Goal: Entertainment & Leisure: Browse casually

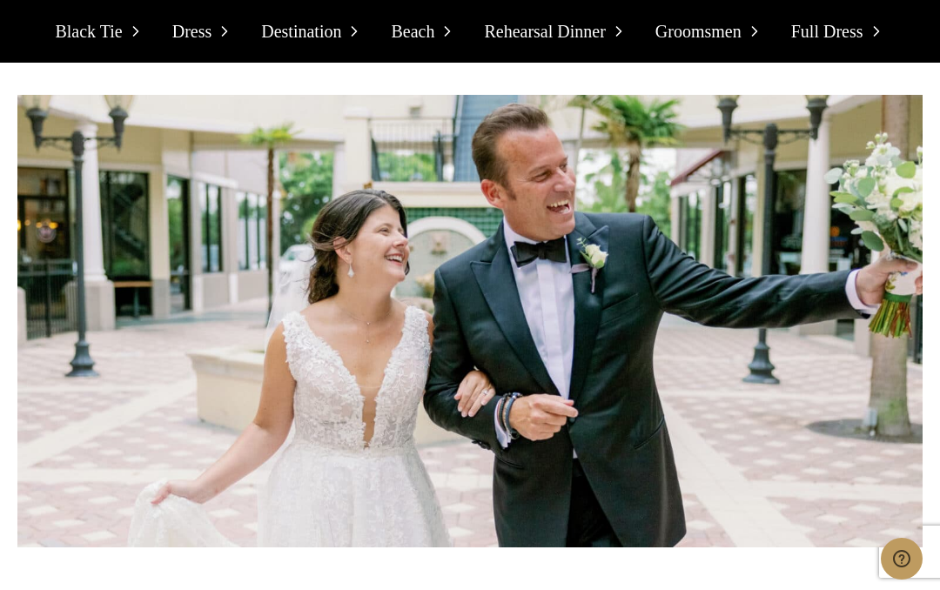
scroll to position [13088, 0]
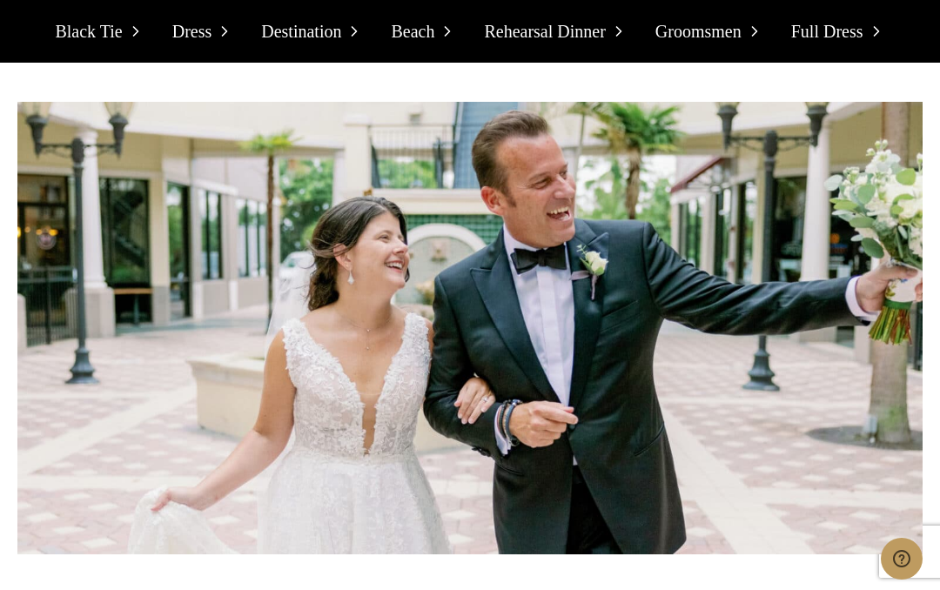
click at [133, 31] on icon at bounding box center [135, 31] width 17 height 17
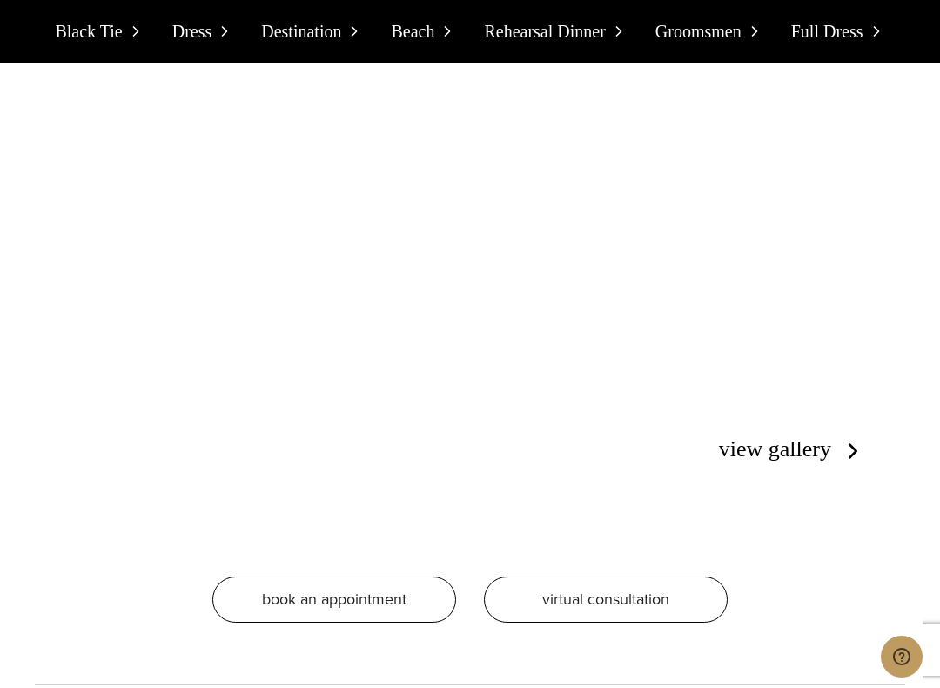
scroll to position [4075, 0]
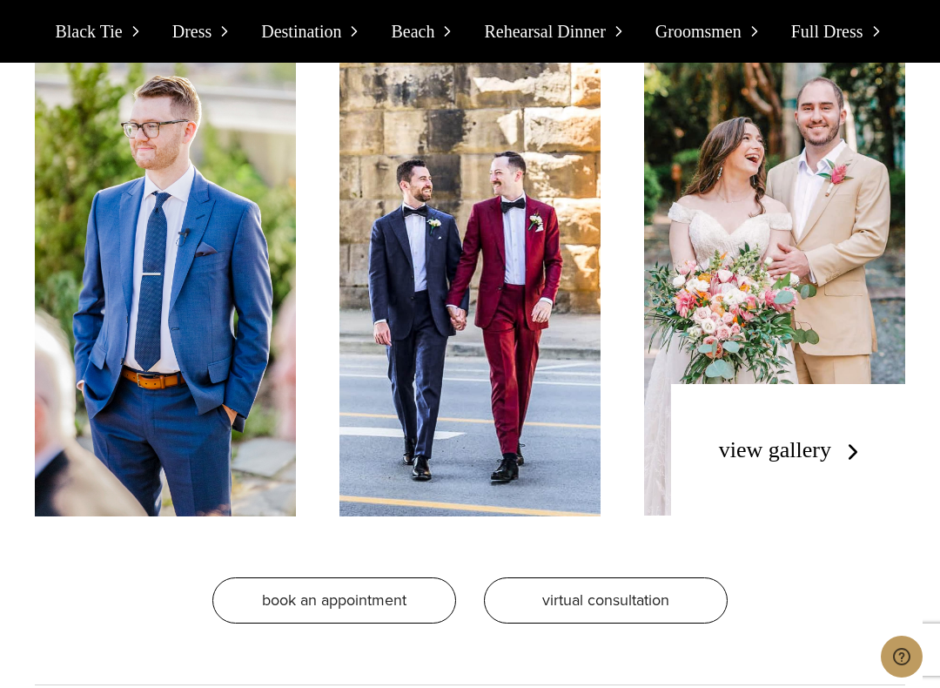
click at [833, 444] on link "view gallery" at bounding box center [792, 449] width 147 height 25
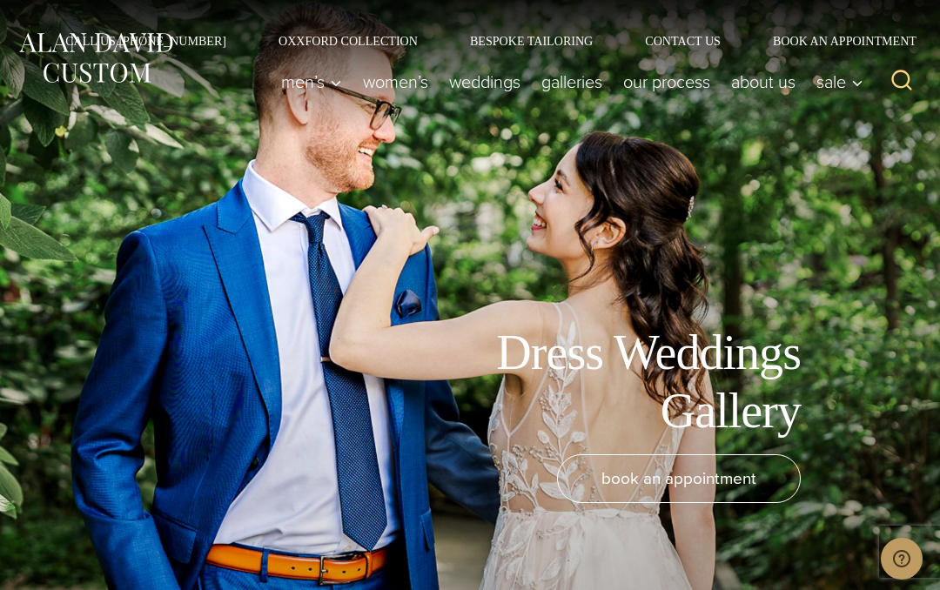
click at [571, 84] on link "Galleries" at bounding box center [572, 81] width 82 height 35
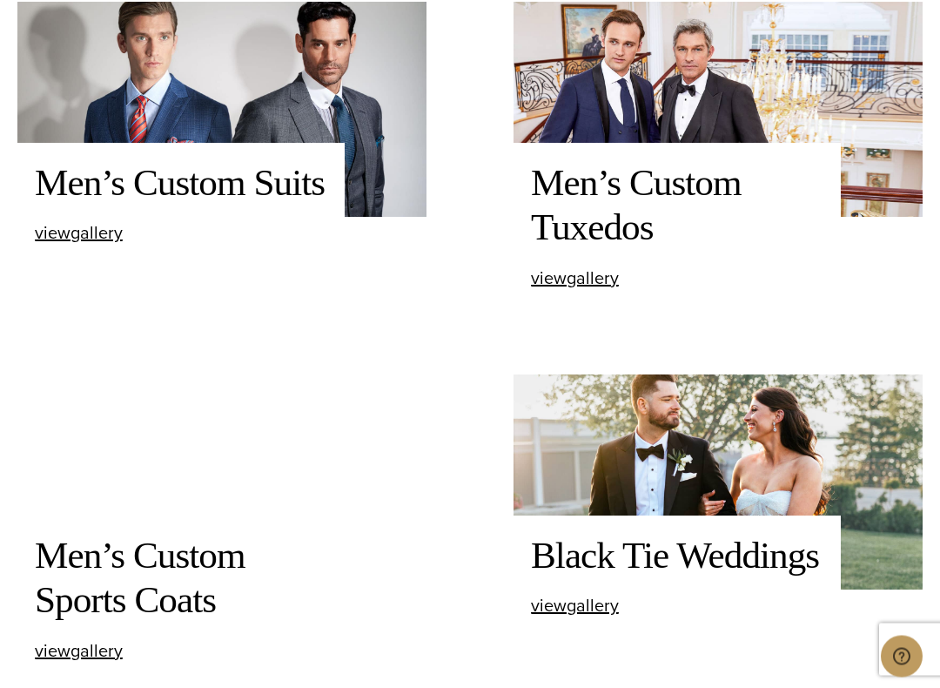
scroll to position [751, 0]
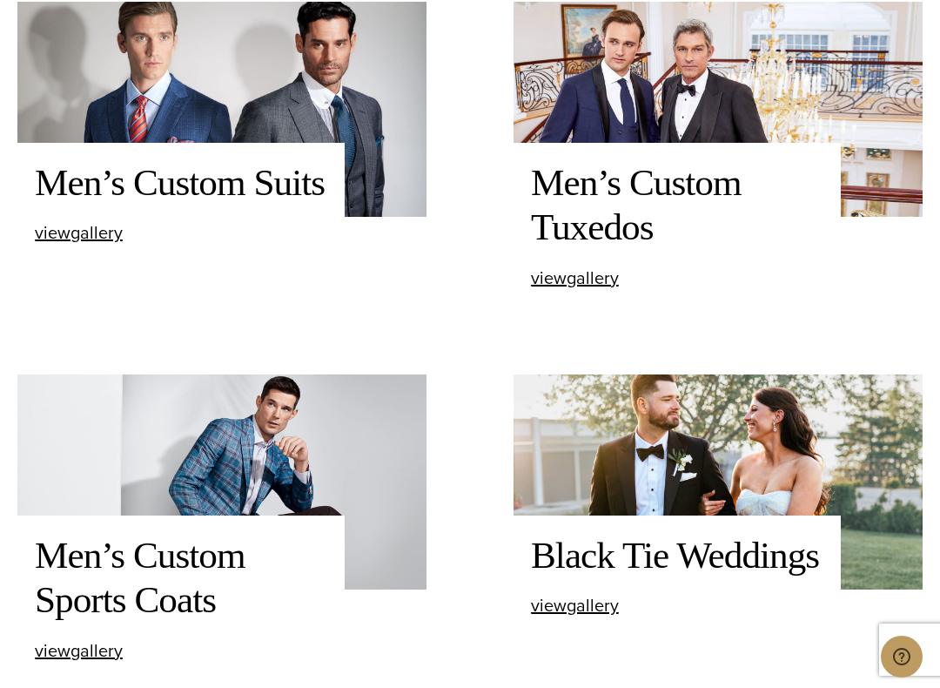
click at [613, 283] on span "view Men’s Custom Tuxedos gallery" at bounding box center [575, 278] width 88 height 26
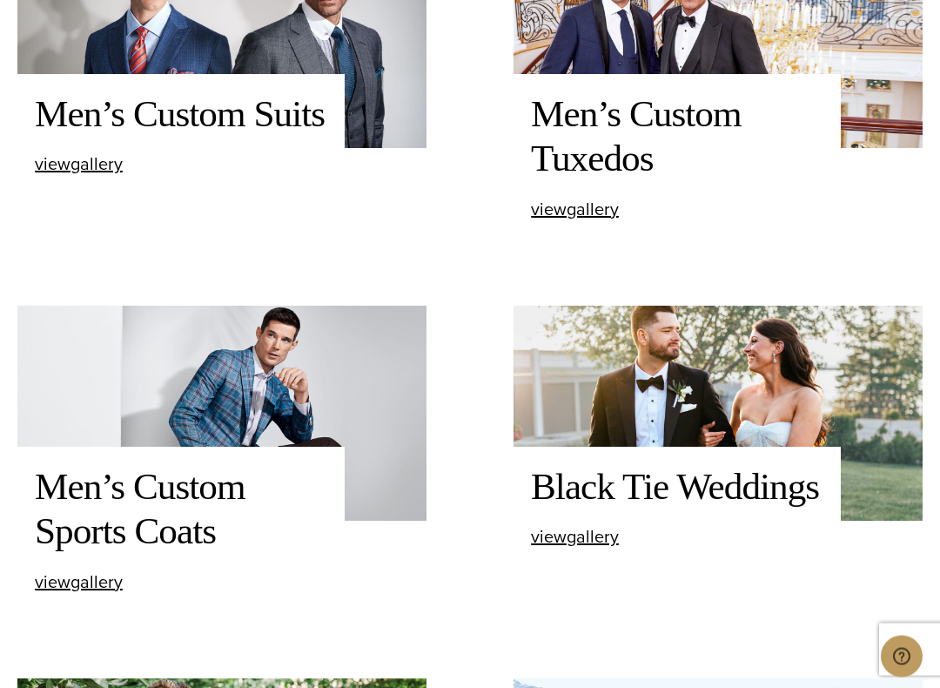
scroll to position [824, 0]
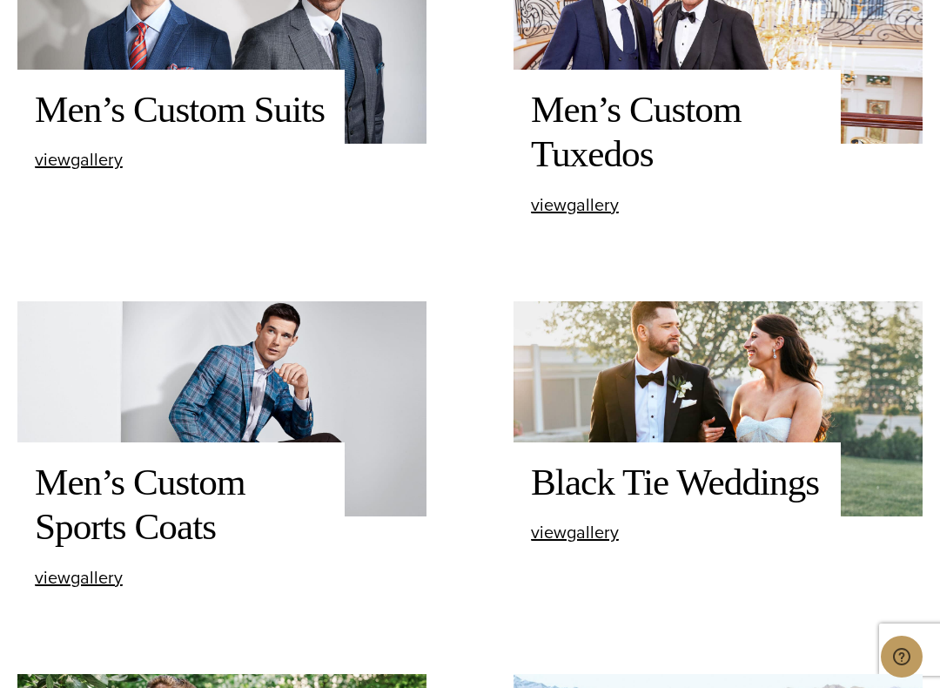
click at [614, 532] on span "view Black Tie Weddings gallery" at bounding box center [575, 532] width 88 height 26
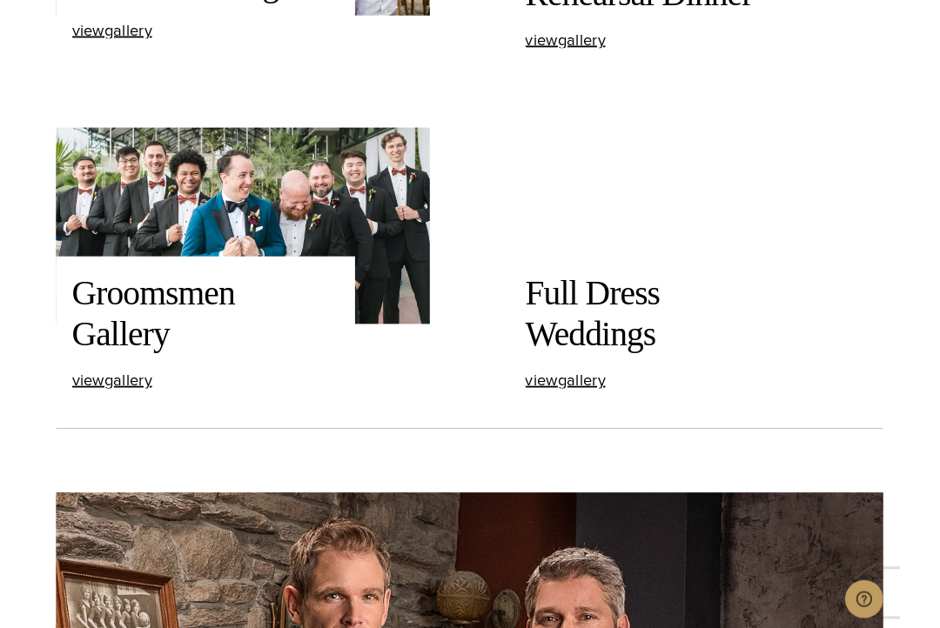
scroll to position [2044, 0]
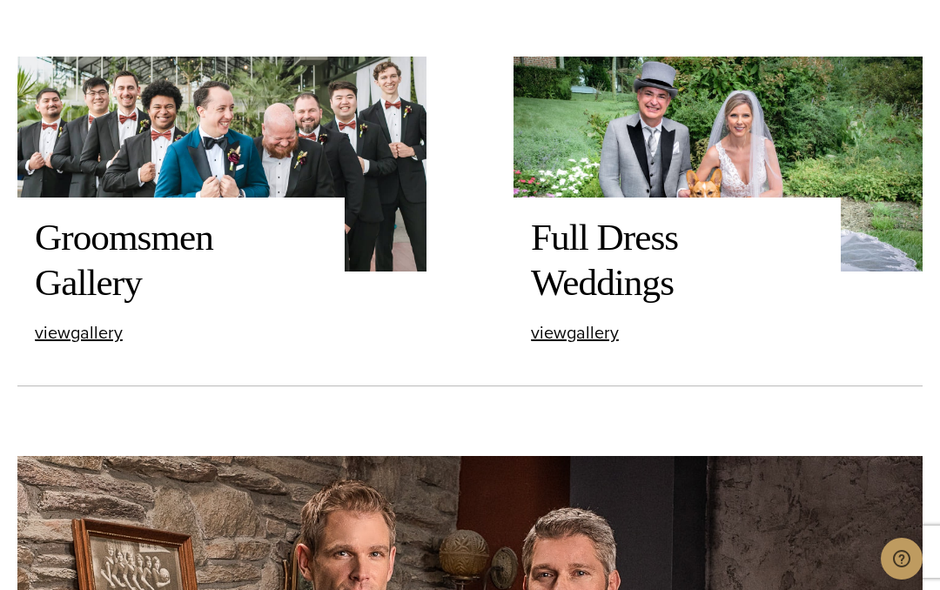
click at [550, 335] on span "view Full Dress Weddings gallery" at bounding box center [575, 332] width 88 height 26
click at [56, 331] on span "view Groomsmen Gallery gallery" at bounding box center [79, 332] width 88 height 26
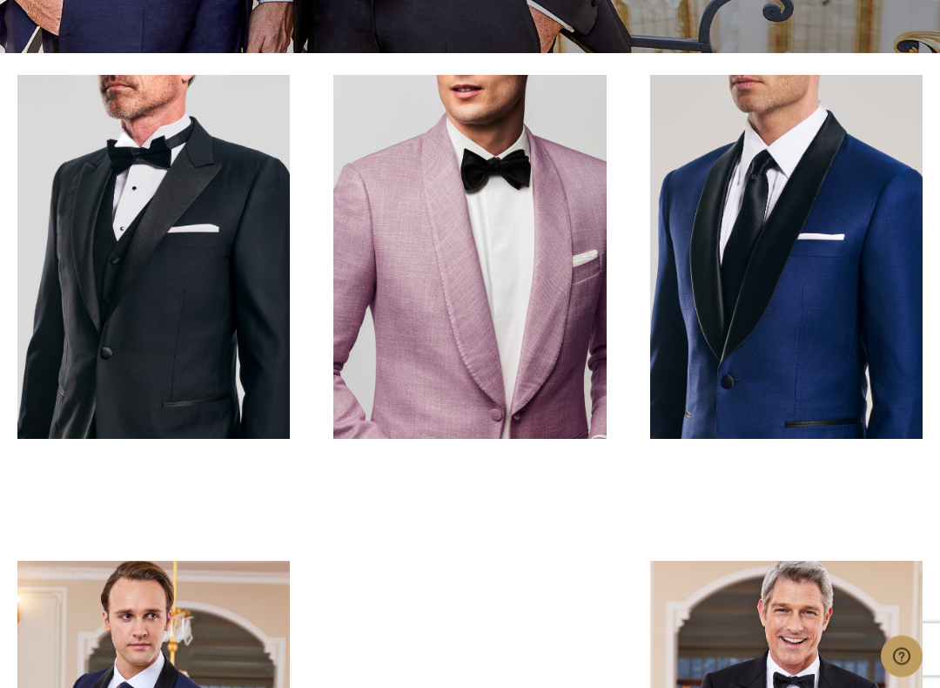
scroll to position [635, 0]
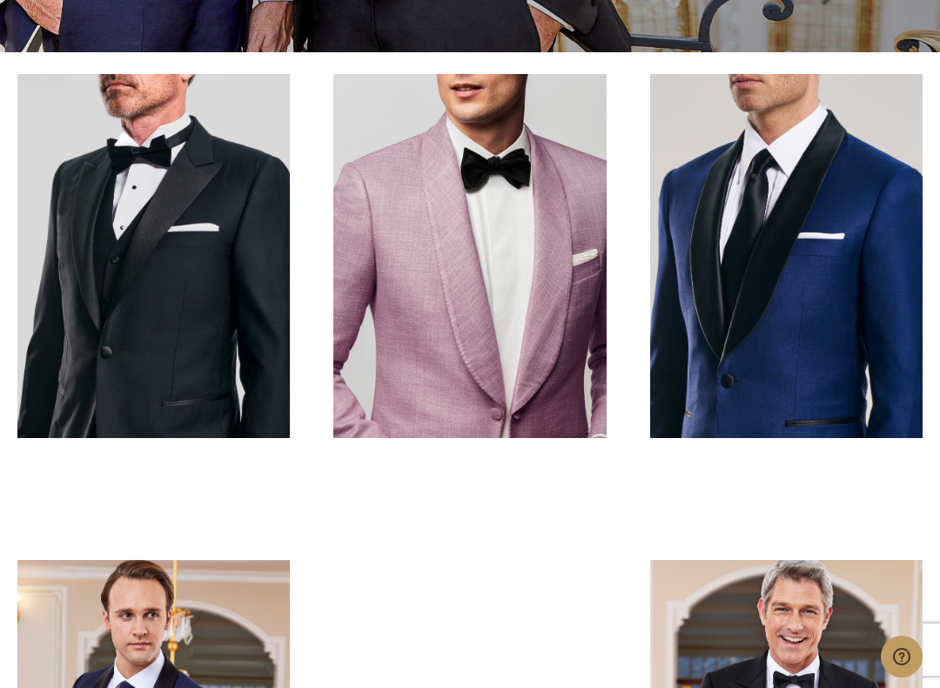
click at [779, 330] on link at bounding box center [786, 256] width 272 height 364
click at [845, 284] on link at bounding box center [786, 256] width 272 height 364
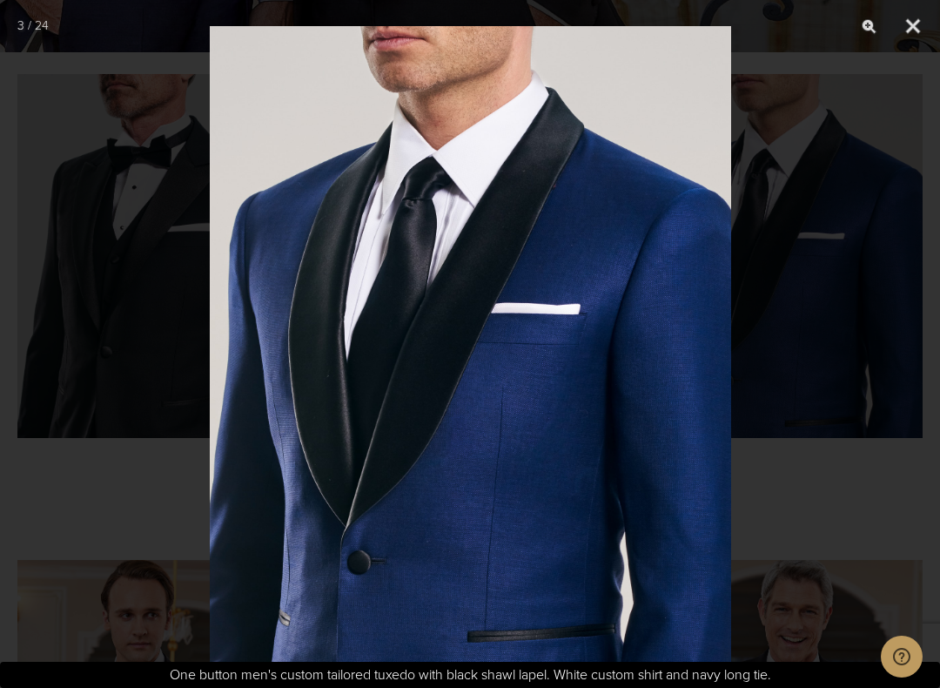
click at [926, 39] on button "Close" at bounding box center [913, 26] width 44 height 52
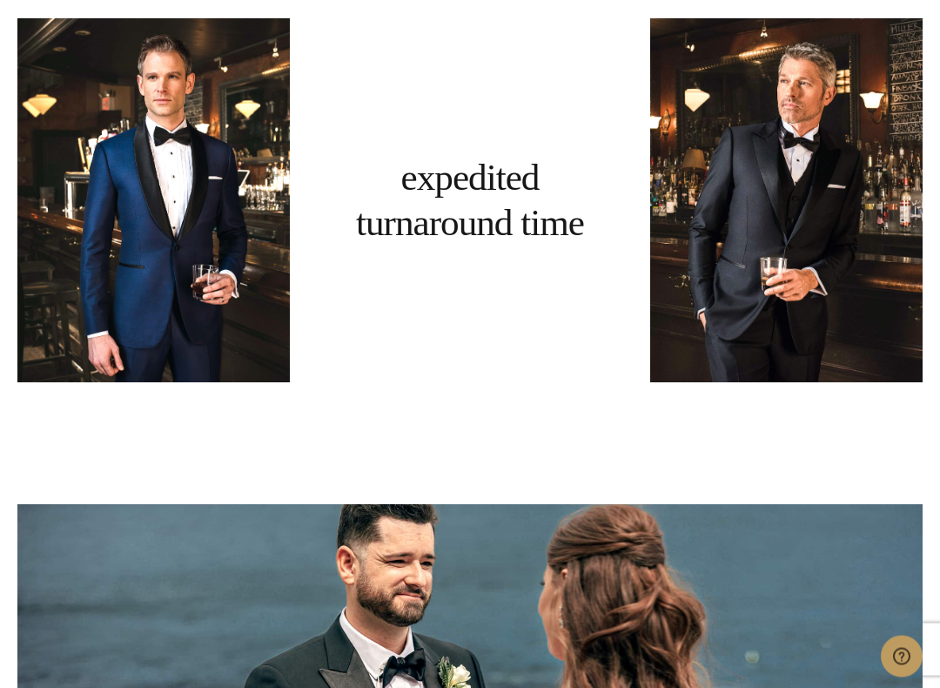
scroll to position [5813, 0]
click at [93, 286] on link at bounding box center [153, 200] width 272 height 364
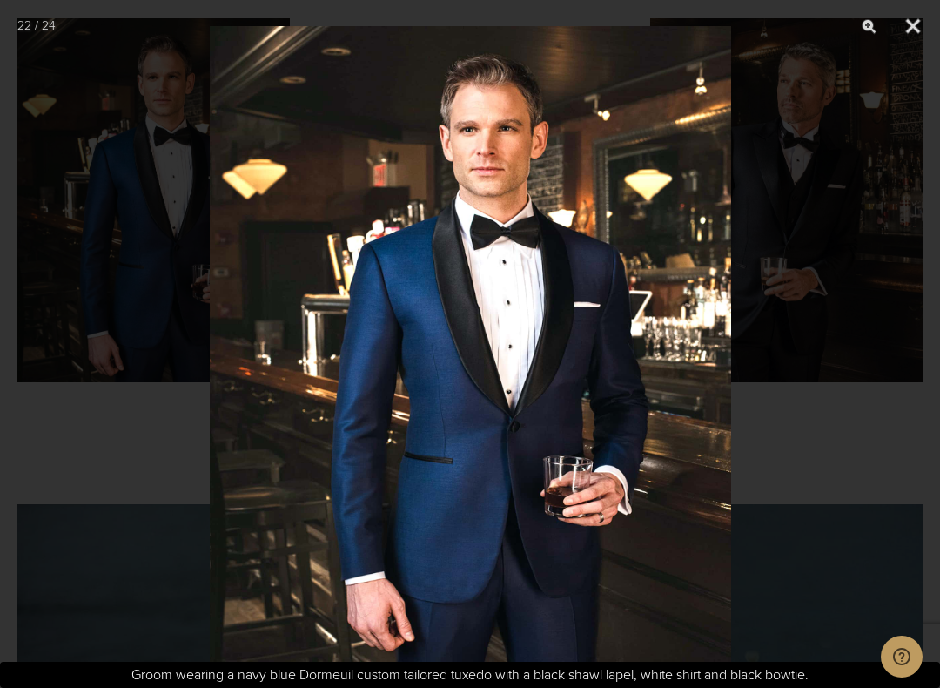
click at [910, 30] on button "Close" at bounding box center [913, 26] width 44 height 52
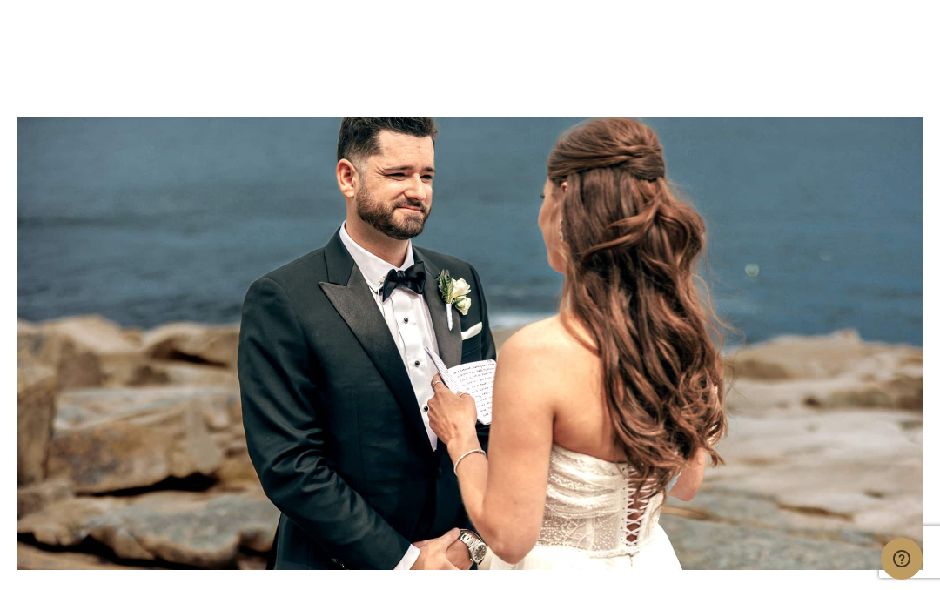
scroll to position [6076, 0]
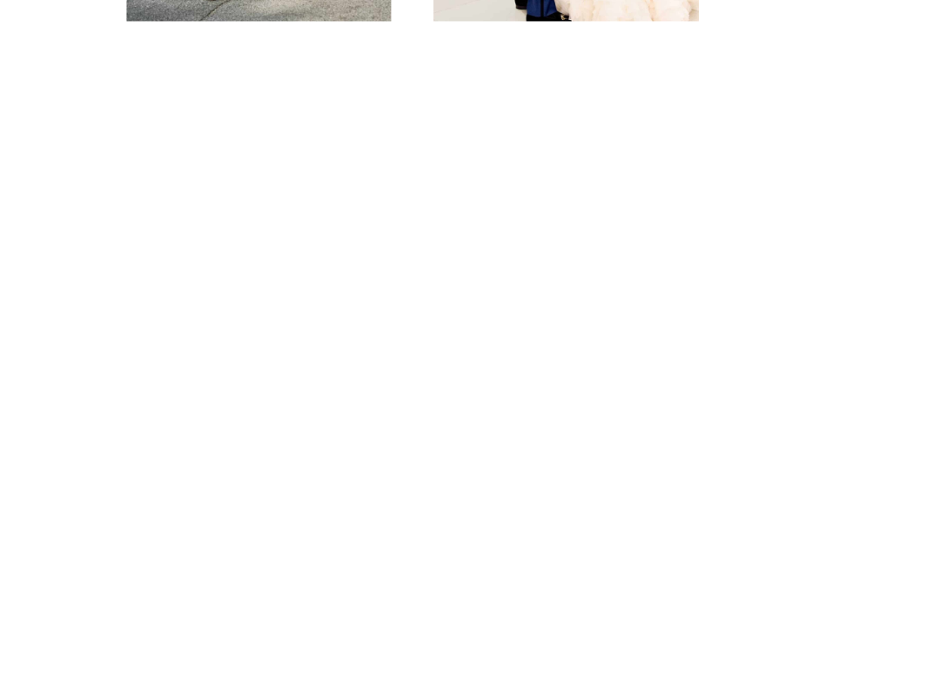
scroll to position [2606, 0]
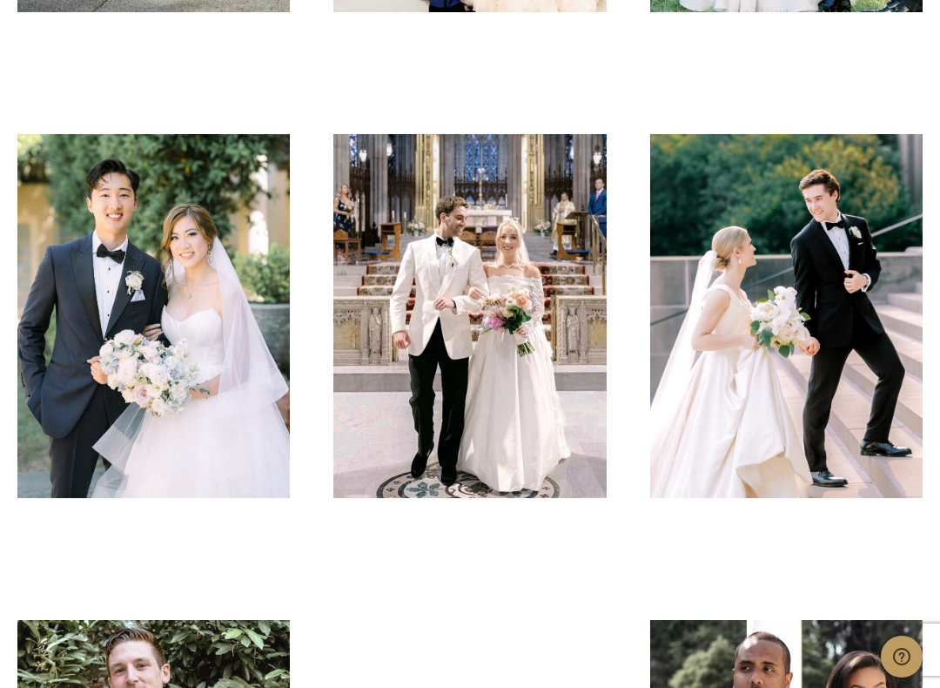
click at [46, 379] on link at bounding box center [153, 316] width 272 height 364
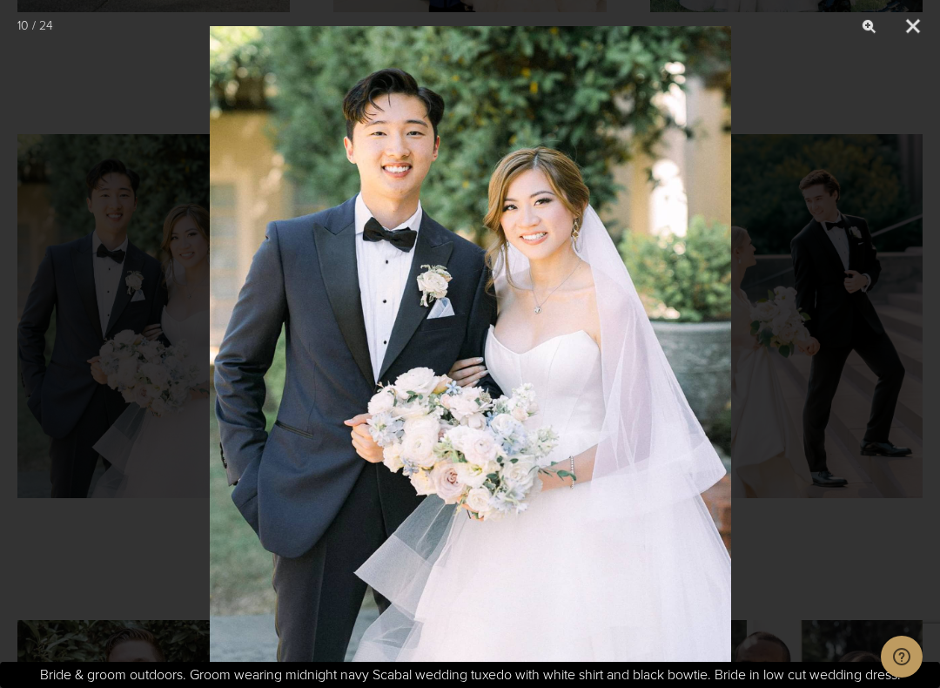
click at [910, 37] on button "Close" at bounding box center [913, 26] width 44 height 52
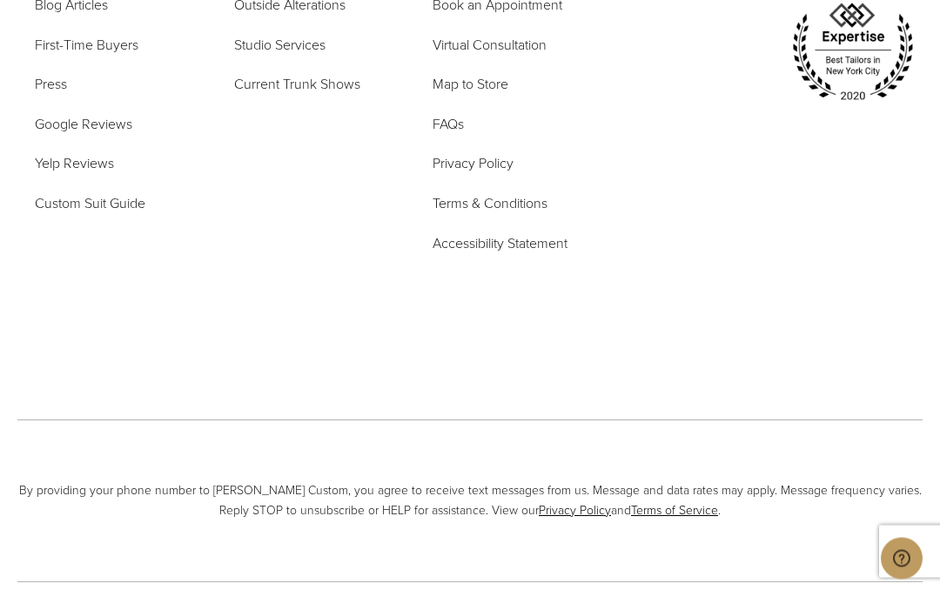
scroll to position [6182, 0]
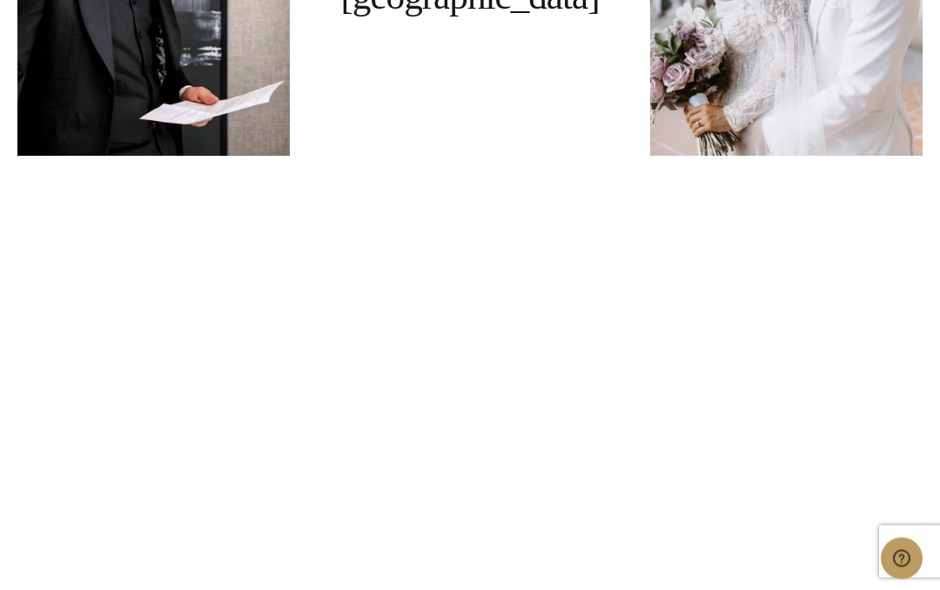
scroll to position [3308, 0]
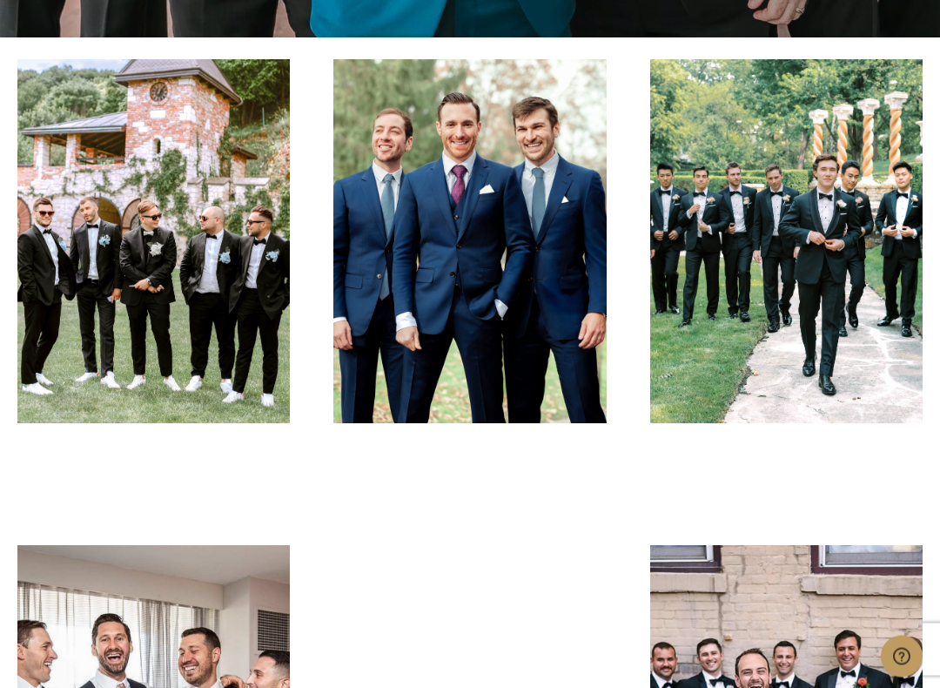
scroll to position [650, 0]
click at [850, 329] on link at bounding box center [786, 241] width 272 height 364
